Goal: Navigation & Orientation: Find specific page/section

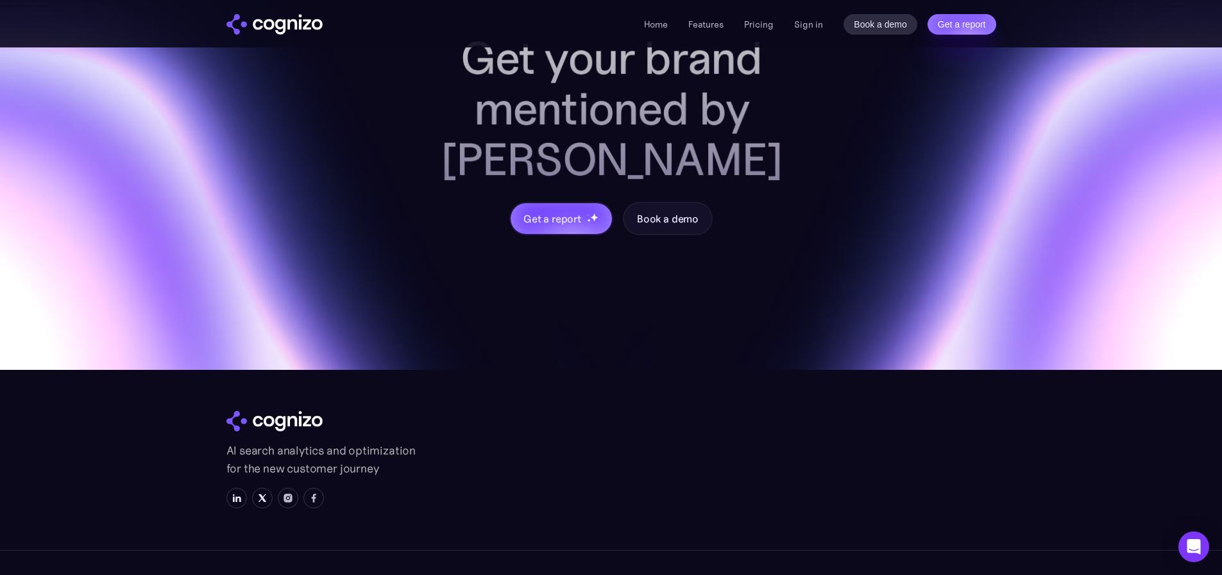
scroll to position [5083, 0]
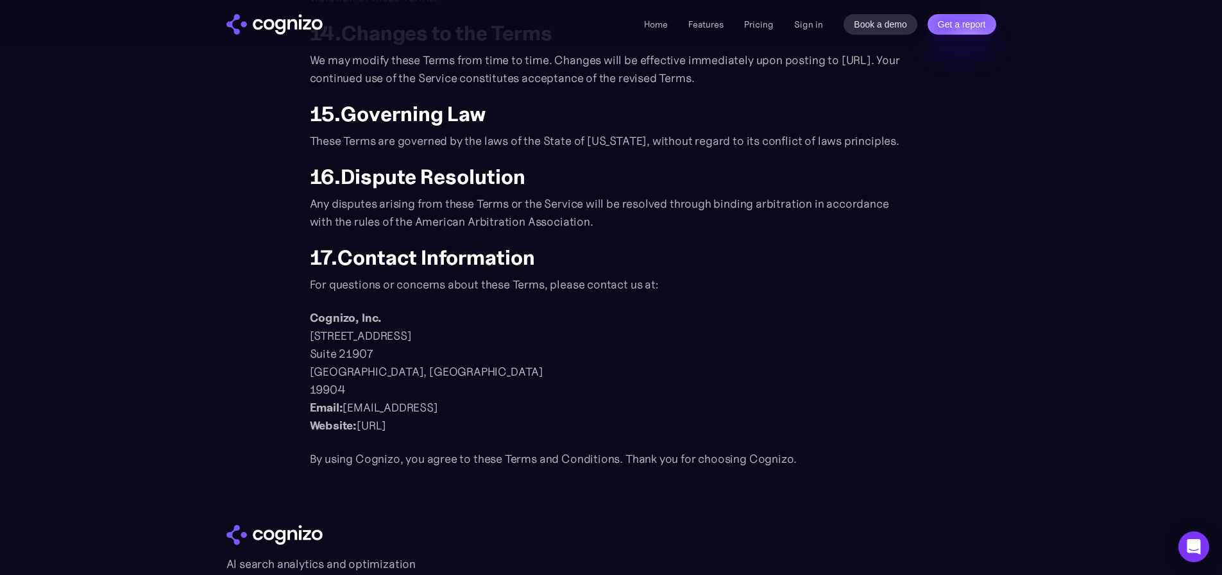
scroll to position [1539, 0]
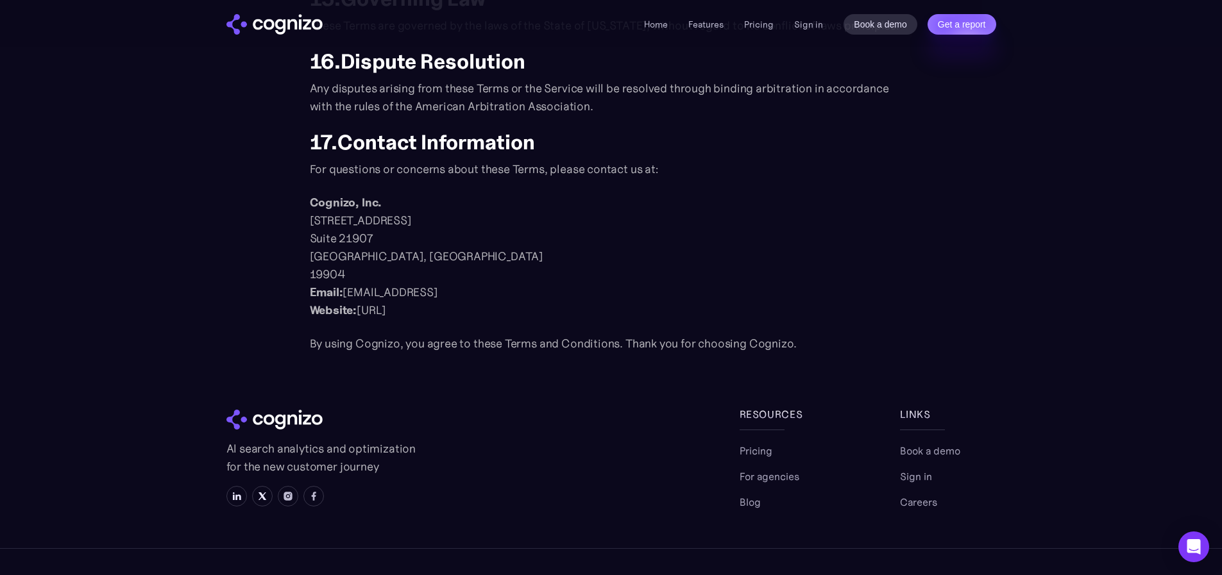
drag, startPoint x: 441, startPoint y: 293, endPoint x: 344, endPoint y: 292, distance: 96.9
click at [344, 292] on p "Cognizo, Inc. 1111B South Governors Avenue Suite 21907 Dover, DE 19904 ‍ Email:…" at bounding box center [611, 257] width 603 height 126
copy p "legal@cognizo.ai"
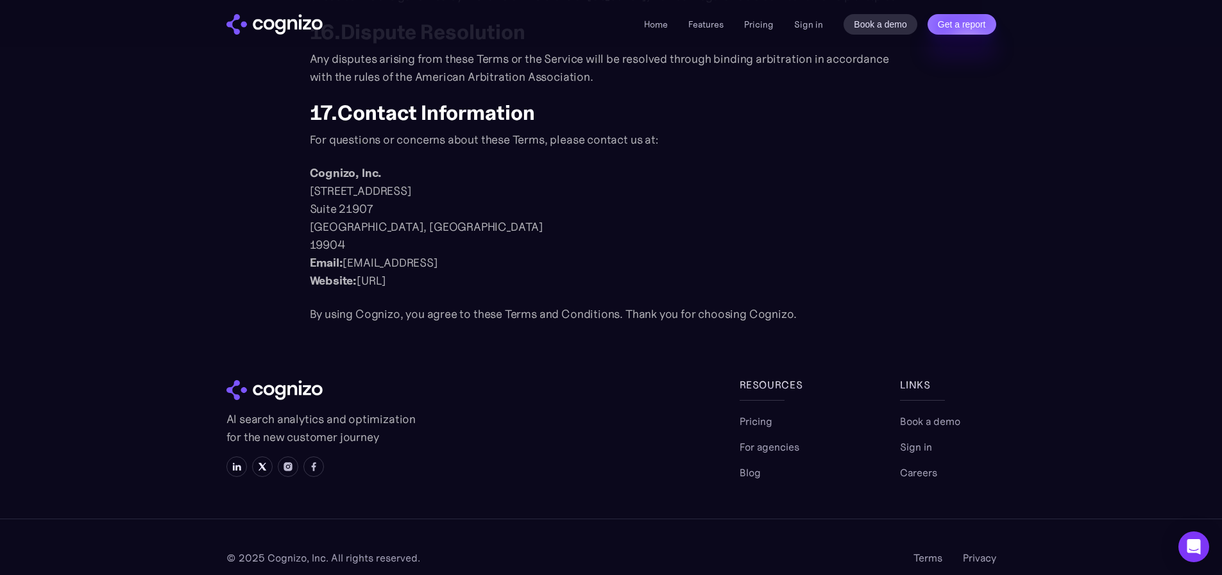
scroll to position [1588, 0]
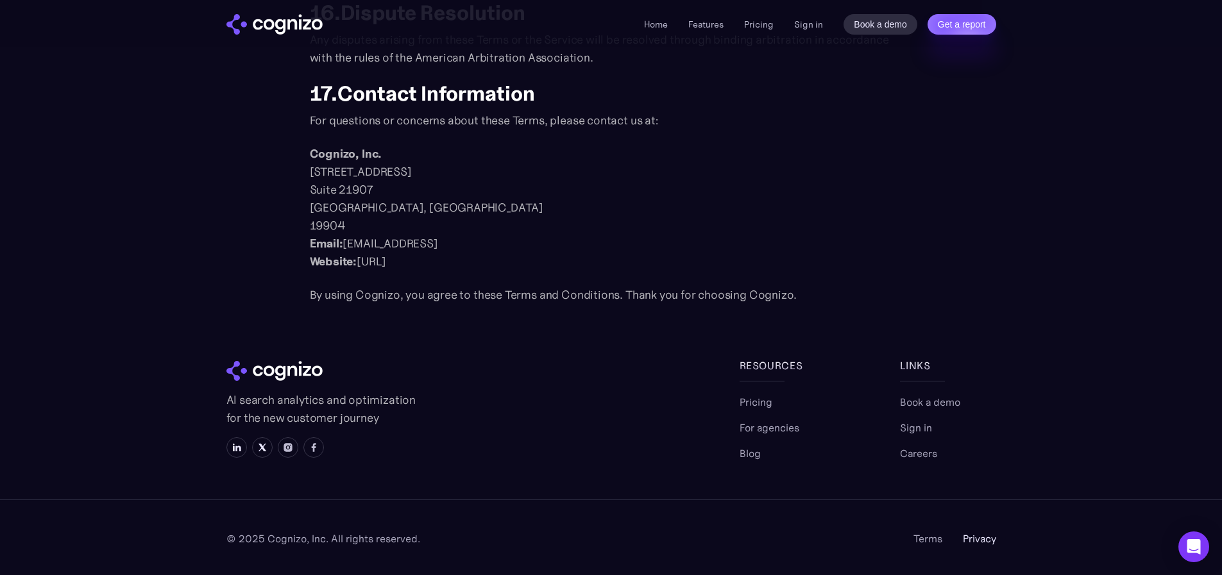
click at [973, 536] on link "Privacy" at bounding box center [979, 538] width 33 height 15
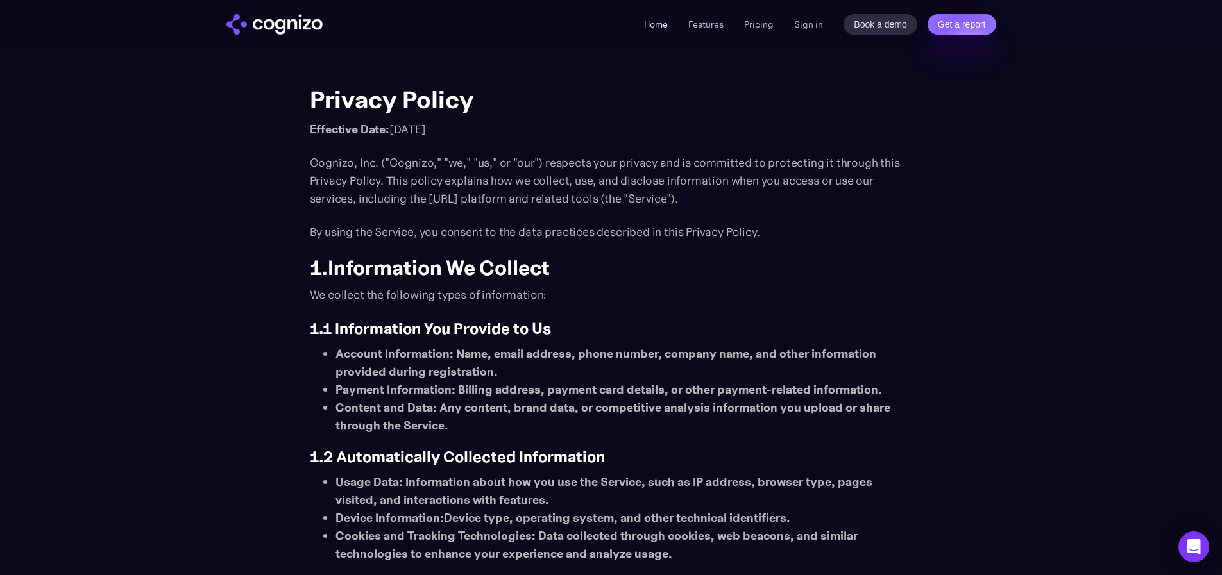
click at [652, 28] on link "Home" at bounding box center [656, 25] width 24 height 12
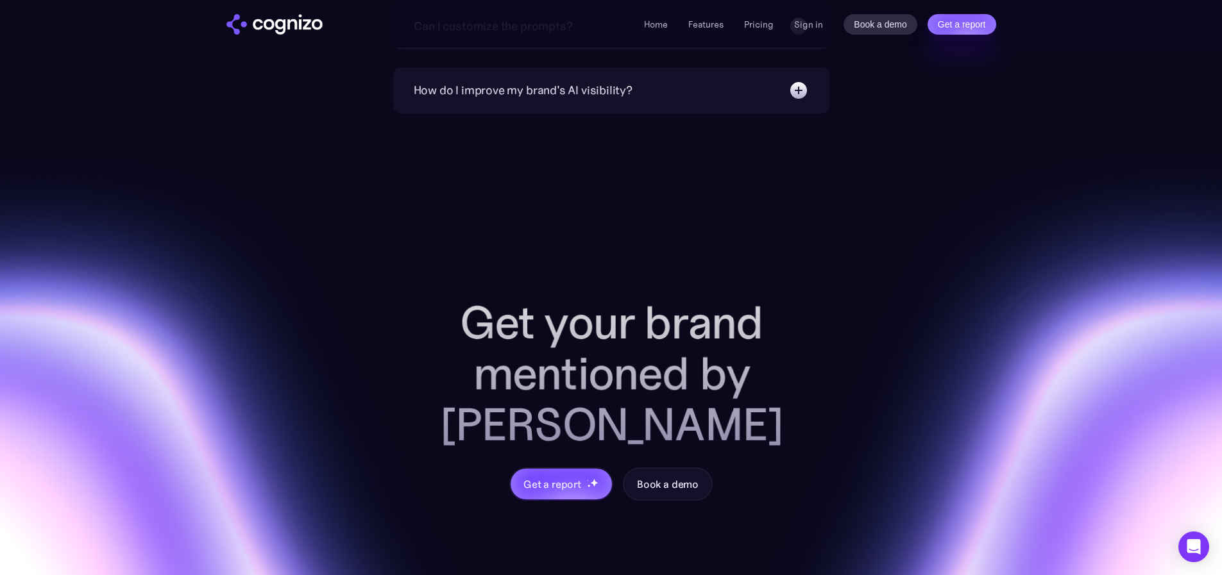
scroll to position [5003, 0]
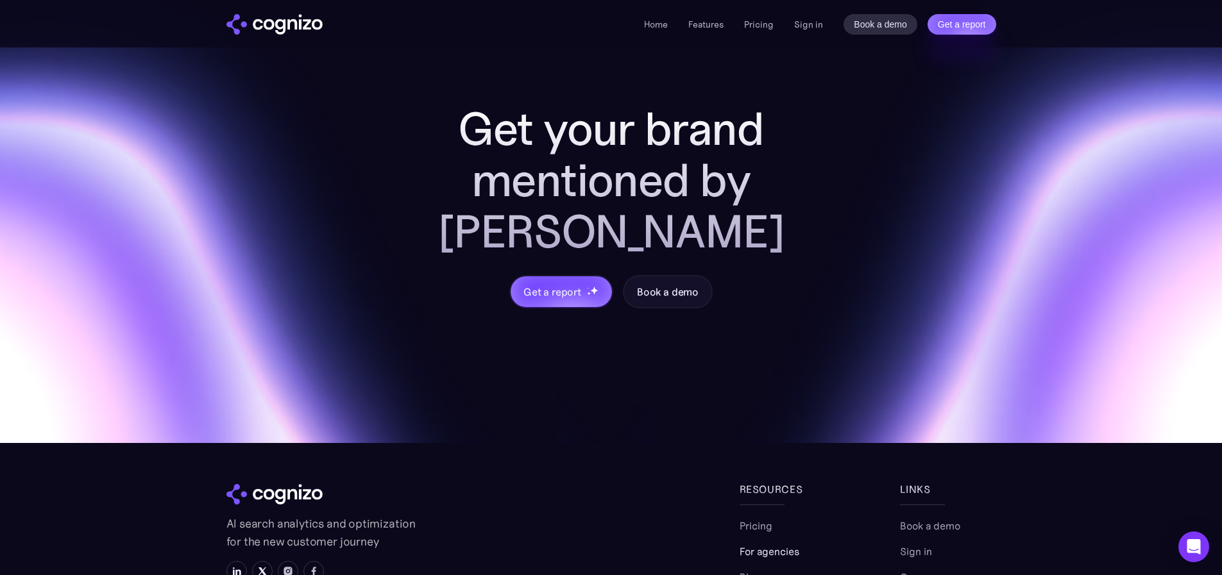
click at [752, 544] on link "For agencies" at bounding box center [770, 551] width 60 height 15
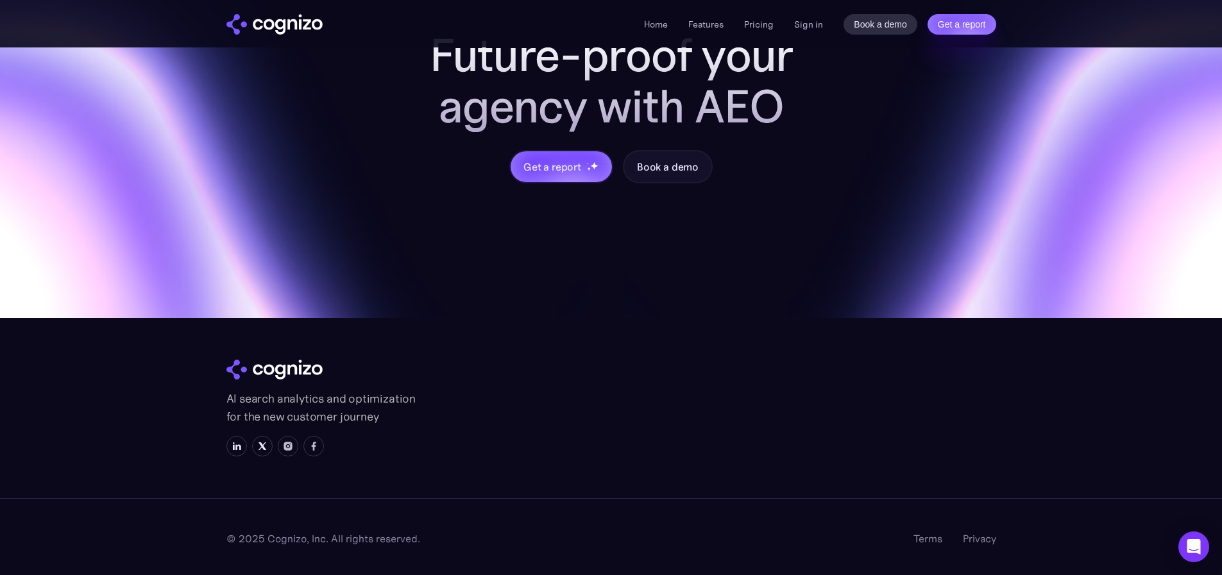
scroll to position [1444, 0]
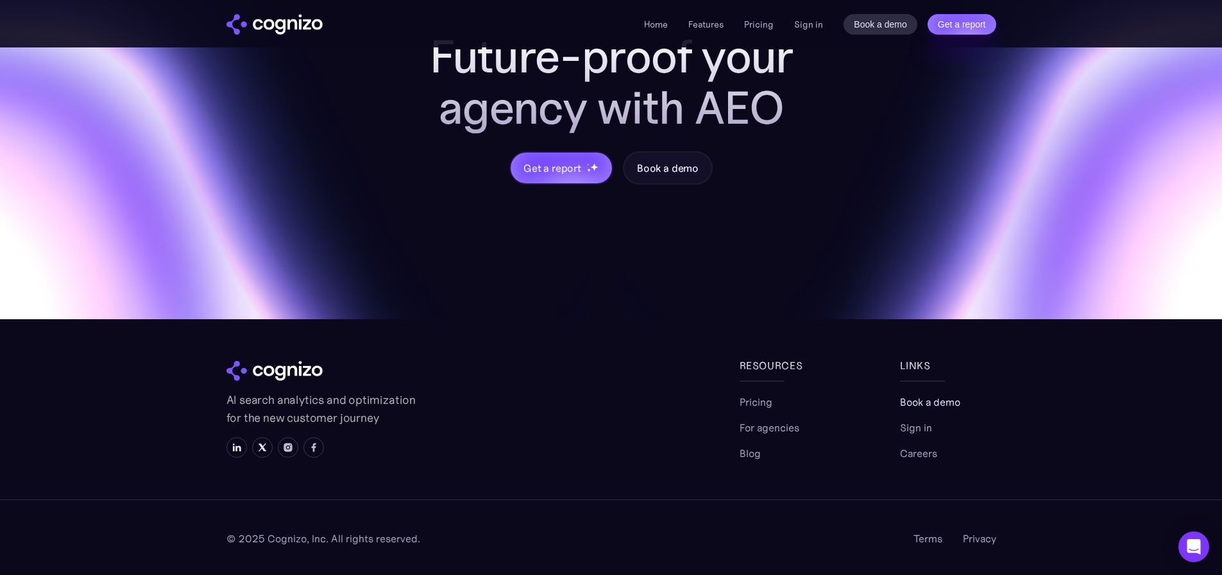
click at [924, 402] on link "Book a demo" at bounding box center [930, 401] width 60 height 15
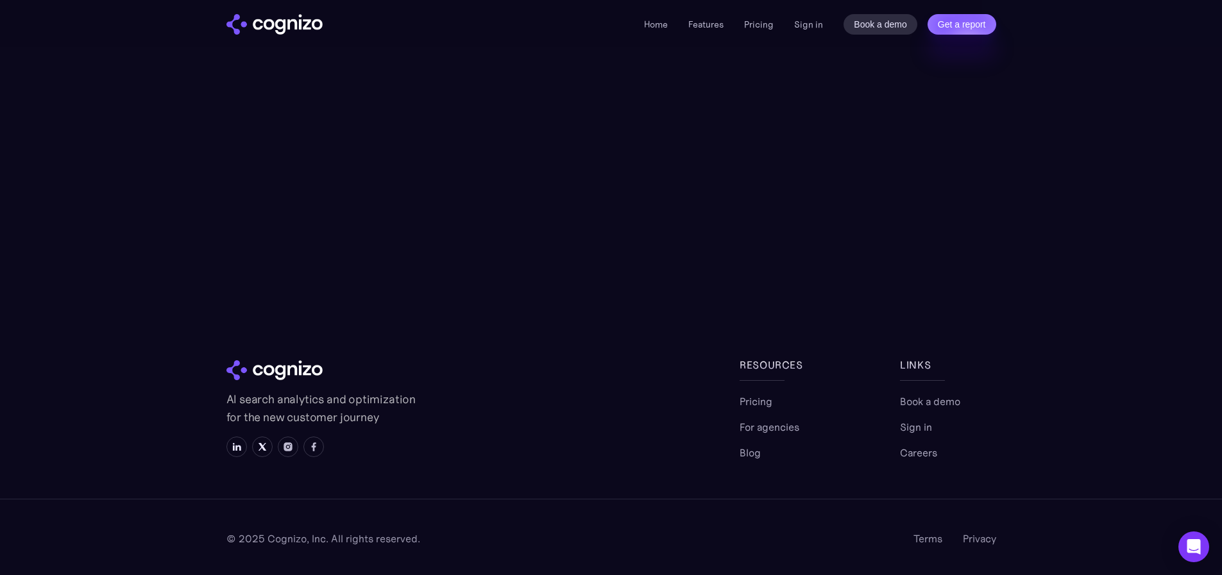
scroll to position [334, 0]
